Goal: Find specific page/section: Find specific page/section

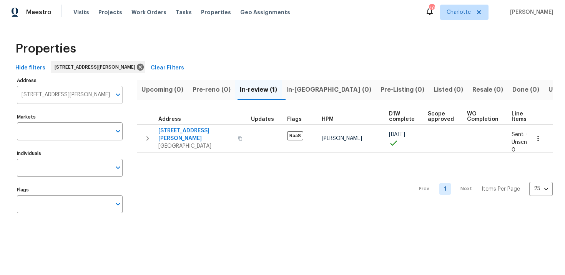
click at [72, 93] on input "934 Lehman St Houston TX 77018" at bounding box center [64, 95] width 94 height 18
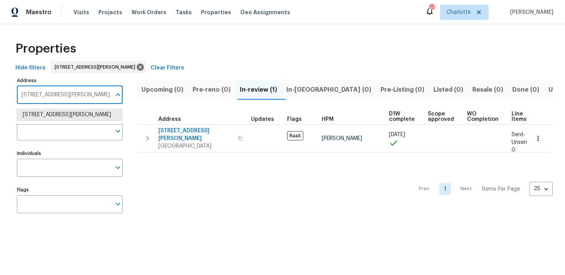
paste input "[STREET_ADDRESS]"
type input "[STREET_ADDRESS]"
click at [75, 113] on li "1612 Tyler Ave Euless TX 76040" at bounding box center [70, 115] width 106 height 13
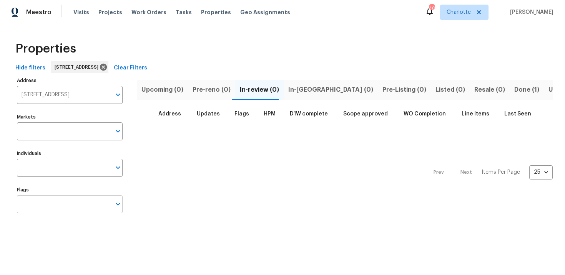
click at [77, 212] on input "Flags" at bounding box center [64, 205] width 94 height 18
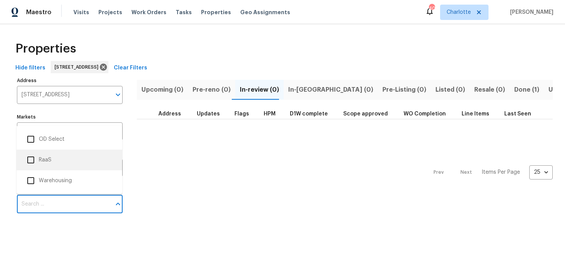
click at [73, 165] on li "RaaS" at bounding box center [69, 160] width 93 height 16
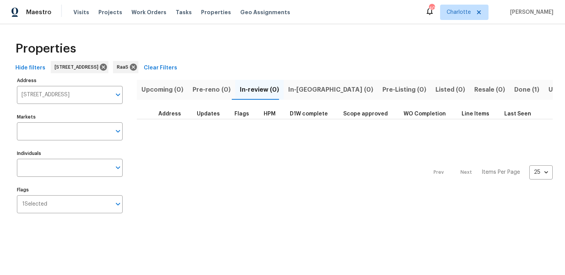
click at [514, 90] on span "Done (1)" at bounding box center [526, 90] width 25 height 11
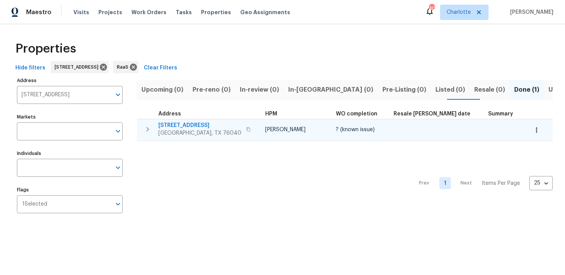
click at [226, 126] on div "1612 Tyler Ave Euless, TX 76040" at bounding box center [205, 129] width 95 height 15
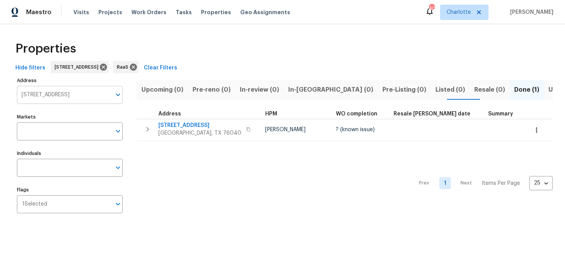
click at [60, 94] on input "1612 Tyler Ave Euless TX 76040" at bounding box center [64, 95] width 94 height 18
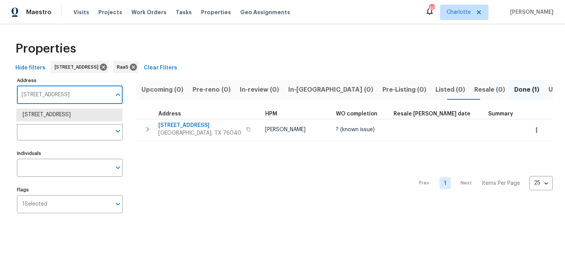
paste input "705 N Jordan Rd, McKinney, TX 75071"
type input "705 N Jordan Rd, McKinney, TX 75071"
click at [66, 116] on li "705 N Jordan Rd McKinney TX 75071" at bounding box center [70, 115] width 106 height 13
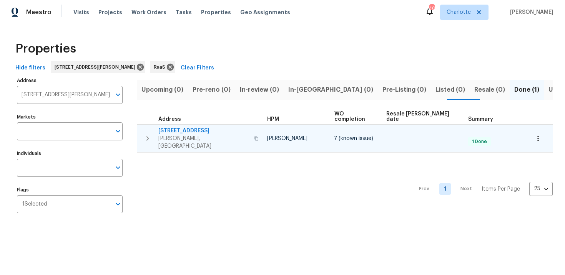
click at [234, 127] on div "705 N Jordan Rd McKinney, TX 75071" at bounding box center [209, 138] width 103 height 23
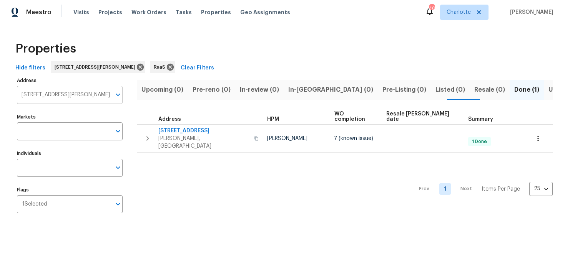
click at [87, 91] on input "705 N Jordan Rd McKinney TX 75071" at bounding box center [64, 95] width 94 height 18
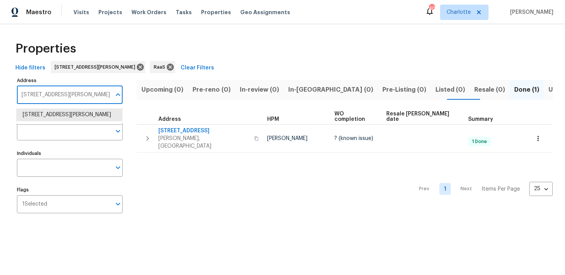
paste input "4331 Wrexham Ct, Snellville, GA 30039"
type input "4331 Wrexham Ct, Snellville, GA 30039"
click at [76, 114] on li "4331 Wrexham Ct Snellville GA 30039" at bounding box center [70, 115] width 106 height 13
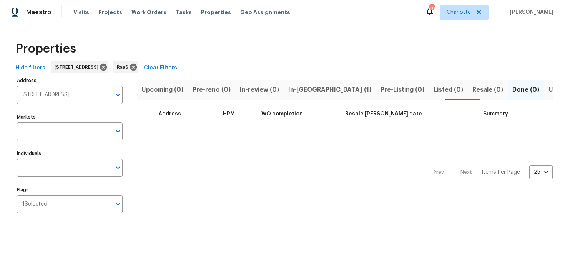
click at [289, 94] on span "In-reno (1)" at bounding box center [329, 90] width 83 height 11
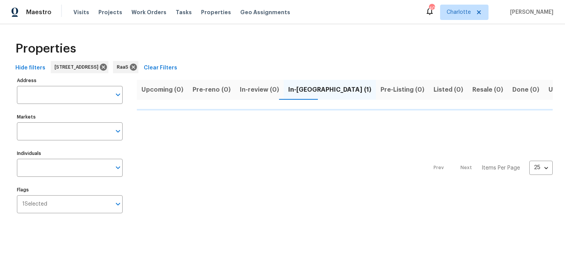
type input "4331 Wrexham Ct Snellville GA 30039"
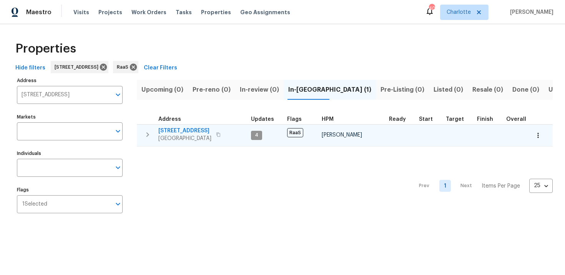
click at [230, 129] on div "4331 Wrexham Ct Snellville, GA 30039" at bounding box center [201, 134] width 86 height 15
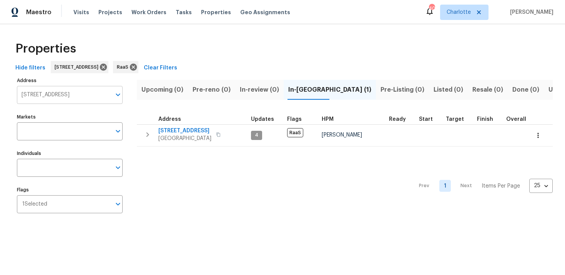
click at [73, 96] on input "4331 Wrexham Ct Snellville GA 30039" at bounding box center [64, 95] width 94 height 18
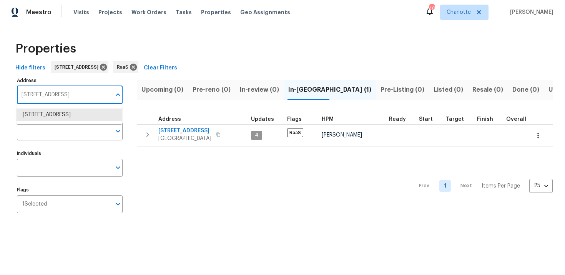
paste input "1707 Gammon Ln, Orlando, FL 32811"
type input "1707 Gammon Ln, Orlando, FL 32811"
click at [76, 114] on li "1707 Gammon Ln Orlando FL 32811" at bounding box center [70, 115] width 106 height 13
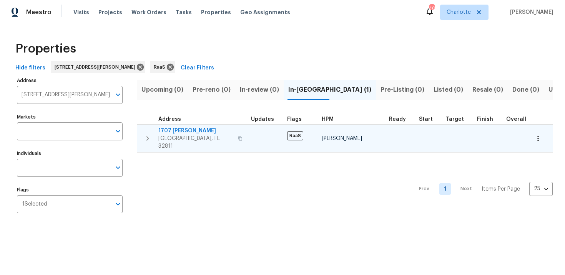
click at [239, 131] on div "1707 Gammon Ln Orlando, FL 32811" at bounding box center [201, 138] width 86 height 23
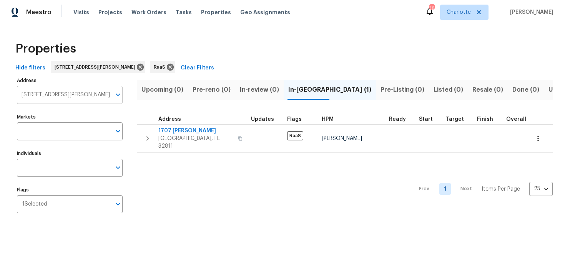
click at [78, 94] on input "1707 Gammon Ln Orlando FL 32811" at bounding box center [64, 95] width 94 height 18
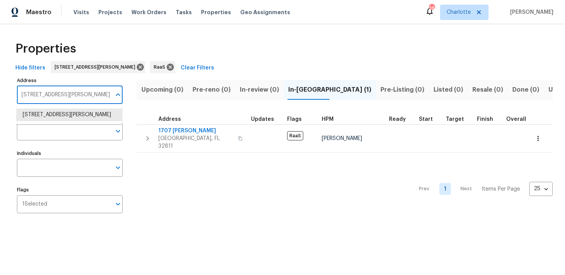
paste input "441 SE 20th Rd, Homestead, FL 33035"
type input "1441 SE 20th Rd, Homestead, FL 33035"
click at [78, 115] on li "1441 SE 20th Rd Homestead FL 33035" at bounding box center [70, 115] width 106 height 13
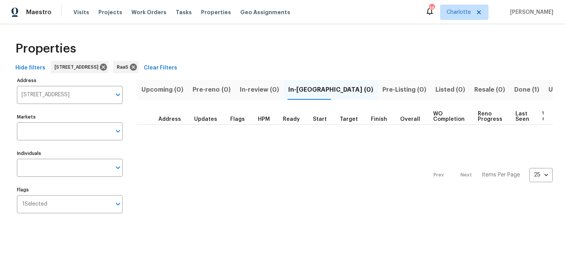
click at [514, 91] on span "Done (1)" at bounding box center [526, 90] width 25 height 11
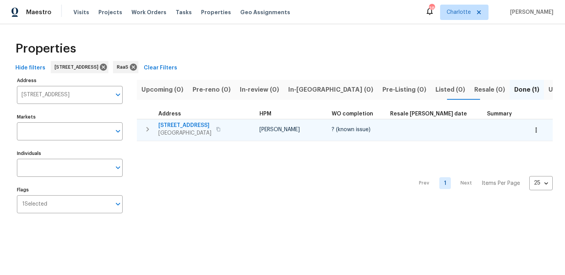
click at [234, 125] on div "1441 SE 20th Rd Homestead, FL 33035" at bounding box center [201, 129] width 86 height 15
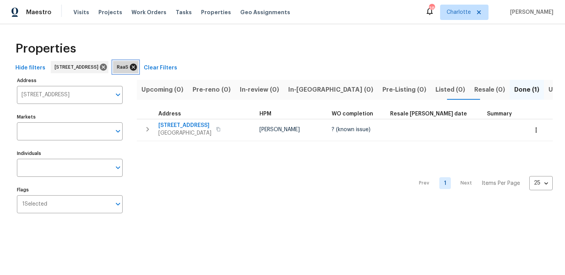
click at [137, 68] on icon at bounding box center [133, 67] width 7 height 7
click at [107, 68] on icon at bounding box center [103, 67] width 7 height 7
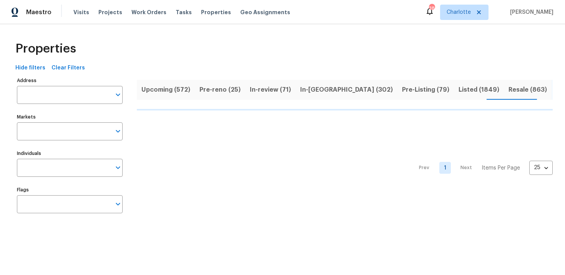
click at [168, 88] on span "Upcoming (572)" at bounding box center [165, 90] width 49 height 11
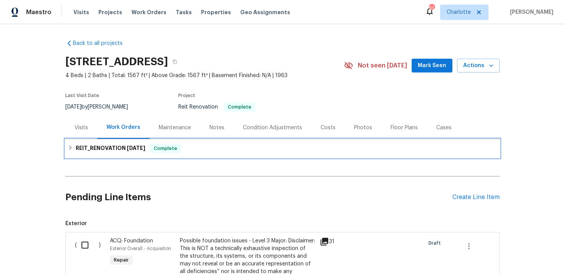
click at [206, 146] on div "REIT_RENOVATION 9/23/25 Complete" at bounding box center [283, 148] width 430 height 9
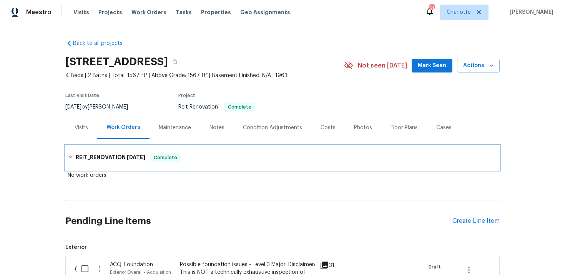
click at [224, 149] on div "REIT_RENOVATION 9/23/25 Complete" at bounding box center [282, 158] width 434 height 25
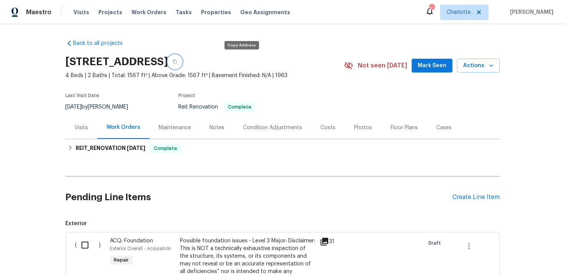
click at [177, 63] on icon "button" at bounding box center [175, 62] width 5 height 5
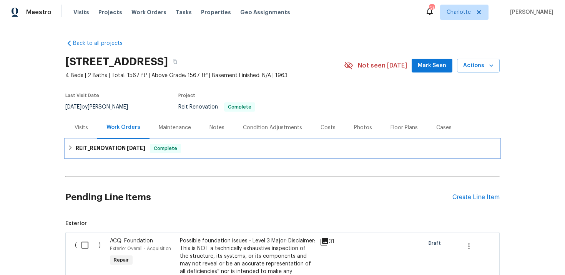
click at [229, 144] on div "REIT_RENOVATION [DATE] Complete" at bounding box center [283, 148] width 430 height 9
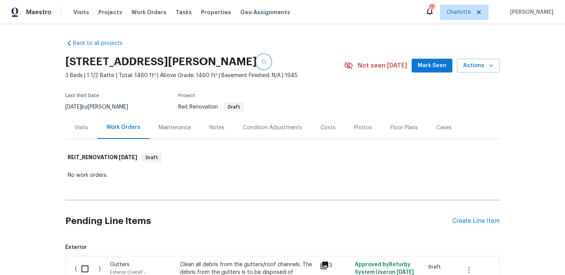
click at [257, 62] on button "button" at bounding box center [264, 62] width 14 height 14
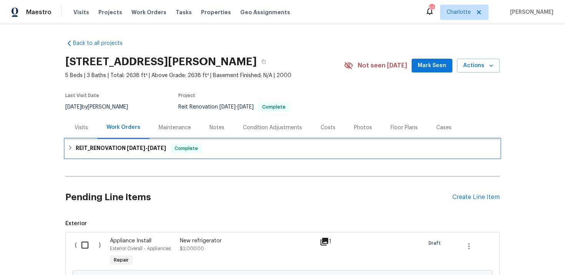
click at [316, 147] on div "REIT_RENOVATION 9/15/25 - 9/17/25 Complete" at bounding box center [283, 148] width 430 height 9
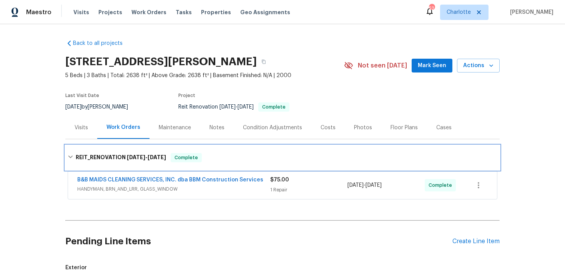
click at [316, 147] on div "REIT_RENOVATION 9/15/25 - 9/17/25 Complete" at bounding box center [282, 158] width 434 height 25
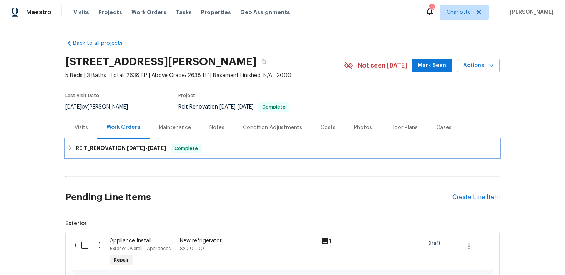
click at [279, 146] on div "REIT_RENOVATION 9/15/25 - 9/17/25 Complete" at bounding box center [283, 148] width 430 height 9
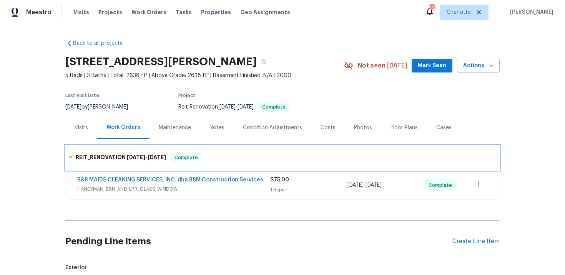
click at [279, 146] on div "REIT_RENOVATION 9/15/25 - 9/17/25 Complete" at bounding box center [282, 158] width 434 height 25
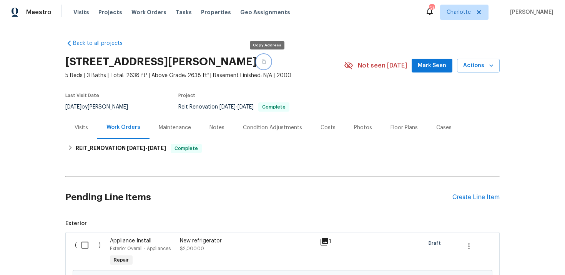
click at [266, 64] on button "button" at bounding box center [264, 62] width 14 height 14
click at [266, 62] on icon "button" at bounding box center [263, 62] width 5 height 5
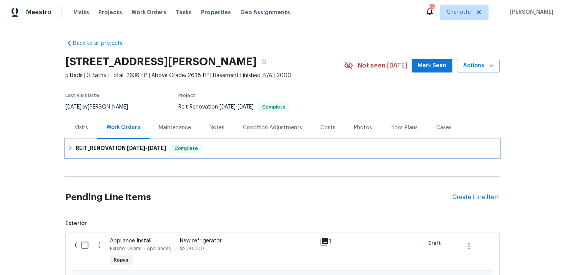
click at [233, 149] on div "REIT_RENOVATION 9/15/25 - 9/17/25 Complete" at bounding box center [283, 148] width 430 height 9
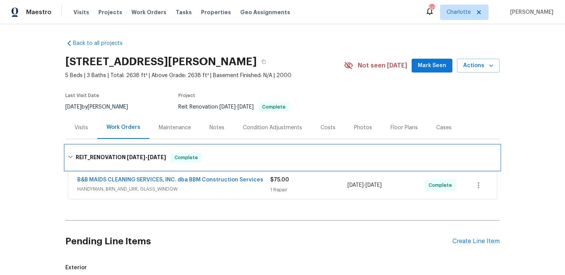
click at [233, 149] on div "REIT_RENOVATION 9/15/25 - 9/17/25 Complete" at bounding box center [282, 158] width 434 height 25
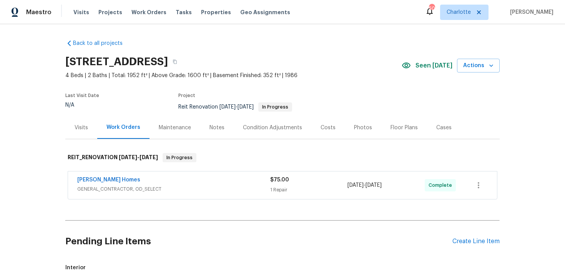
click at [219, 186] on span "GENERAL_CONTRACTOR, OD_SELECT" at bounding box center [173, 190] width 193 height 8
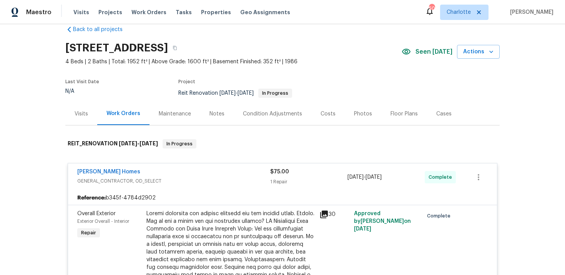
scroll to position [15, 0]
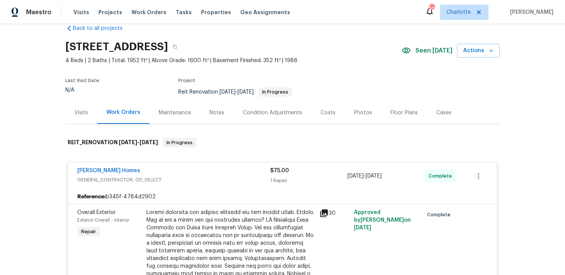
click at [202, 180] on span "GENERAL_CONTRACTOR, OD_SELECT" at bounding box center [173, 180] width 193 height 8
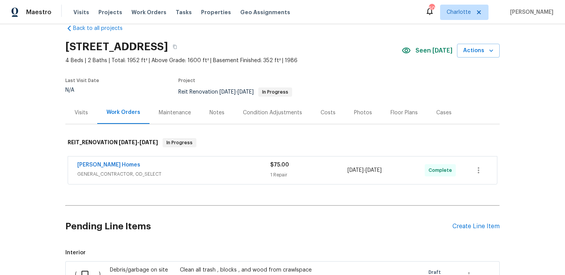
click at [304, 38] on div "4331 Wrexham Ct, Snellville, GA 30039" at bounding box center [233, 47] width 336 height 20
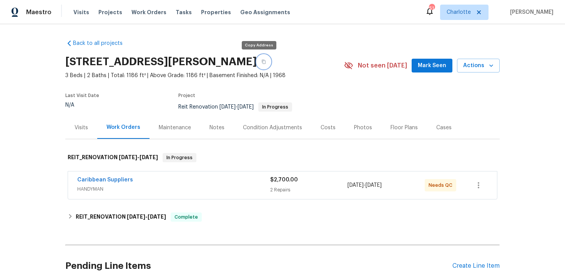
click at [262, 64] on button "button" at bounding box center [264, 62] width 14 height 14
click at [259, 65] on button "button" at bounding box center [264, 62] width 14 height 14
click at [320, 45] on div "Back to all projects [STREET_ADDRESS][PERSON_NAME] 3 Beds | 2 Baths | Total: 11…" at bounding box center [282, 165] width 434 height 265
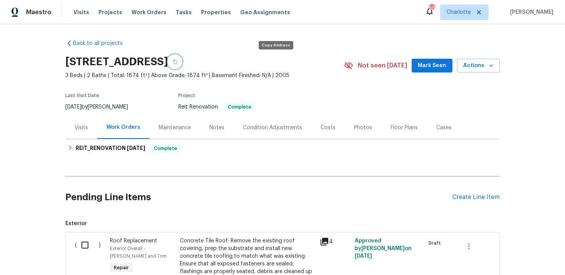
click at [177, 62] on icon "button" at bounding box center [175, 62] width 5 height 5
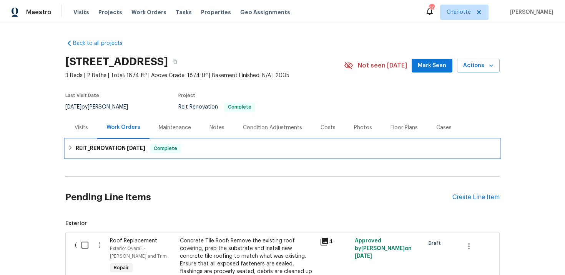
click at [237, 148] on div "REIT_RENOVATION [DATE] Complete" at bounding box center [283, 148] width 430 height 9
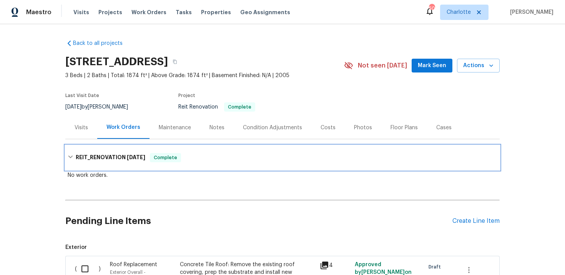
click at [237, 148] on div "REIT_RENOVATION 9/23/25 Complete" at bounding box center [282, 158] width 434 height 25
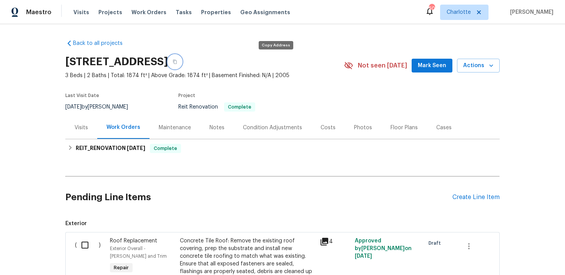
click at [182, 64] on button "button" at bounding box center [175, 62] width 14 height 14
